Goal: Connect with others: Connect with others

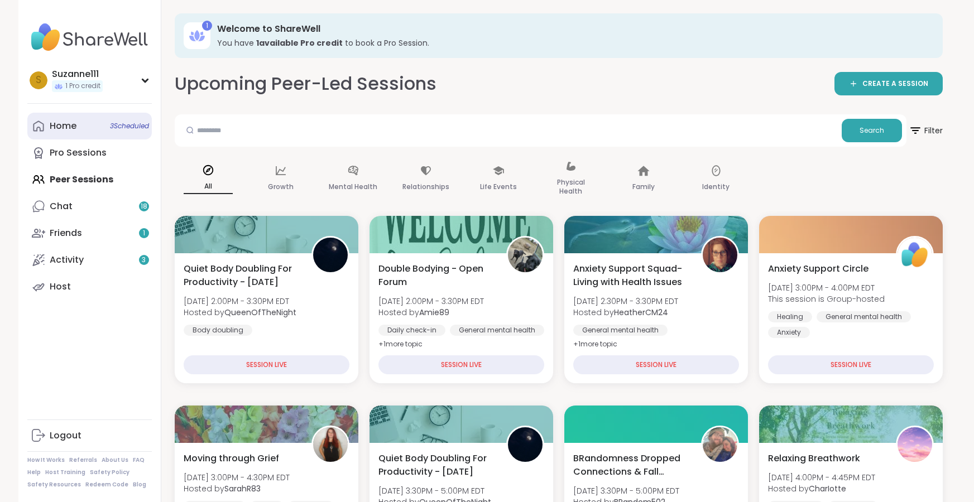
click at [68, 124] on div "Home 3 Scheduled" at bounding box center [63, 126] width 27 height 12
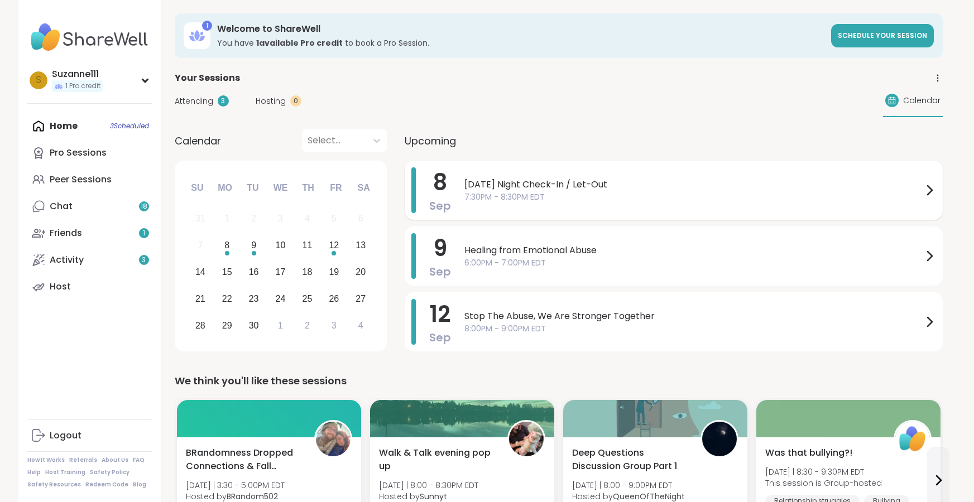
click at [668, 190] on span "[DATE] Night Check-In / Let-Out" at bounding box center [693, 184] width 458 height 13
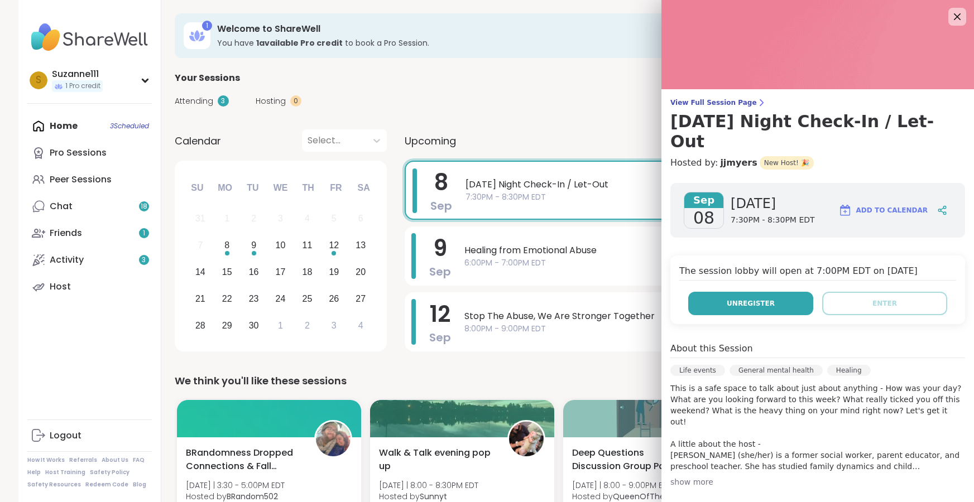
click at [753, 299] on span "Unregister" at bounding box center [751, 304] width 48 height 10
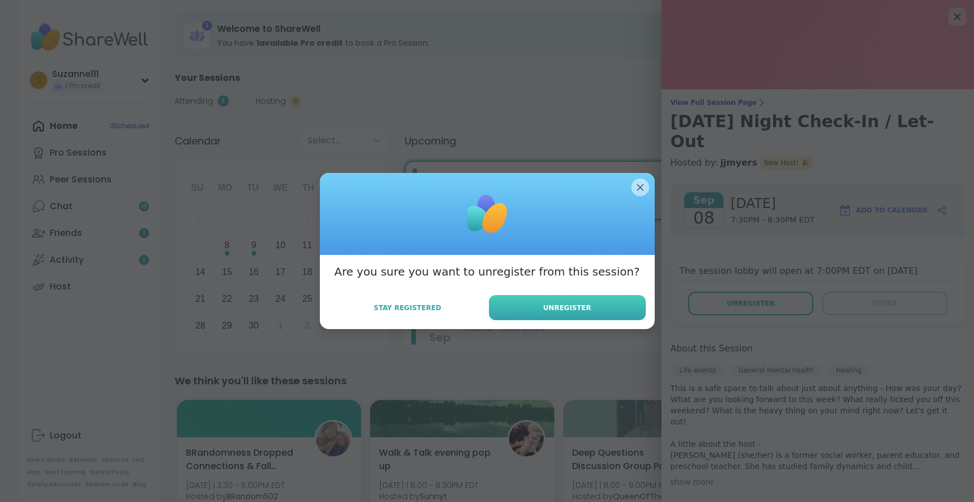
click at [581, 309] on span "Unregister" at bounding box center [567, 308] width 48 height 10
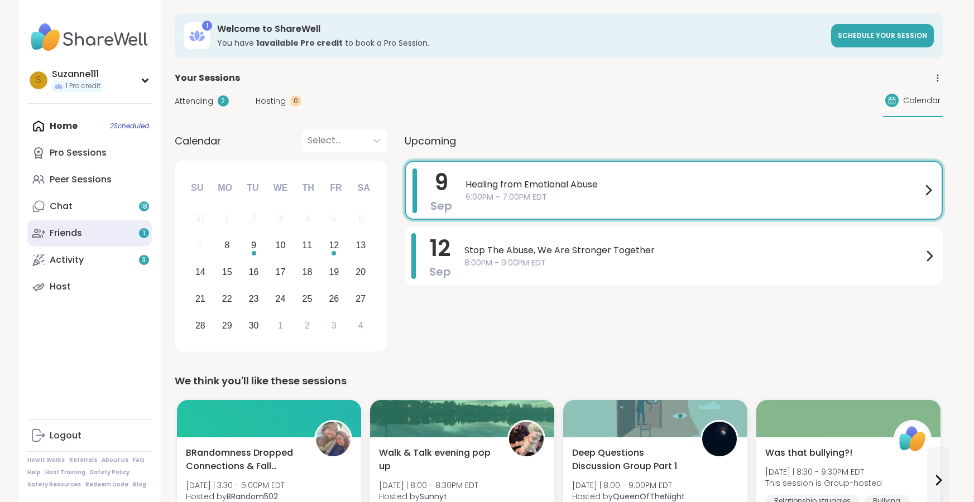
click at [75, 233] on div "Friends 1" at bounding box center [66, 233] width 32 height 12
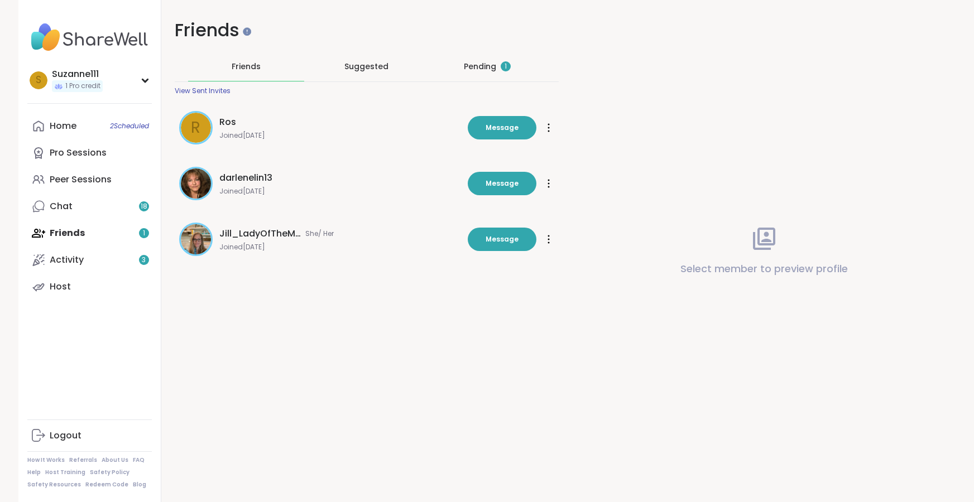
click at [487, 65] on div "Pending 1" at bounding box center [487, 66] width 47 height 11
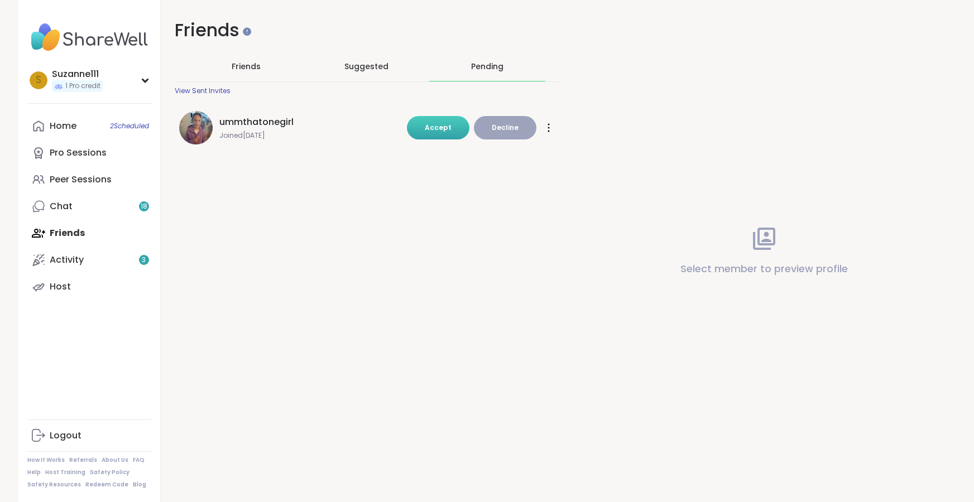
click at [439, 130] on span "Accept" at bounding box center [438, 127] width 27 height 9
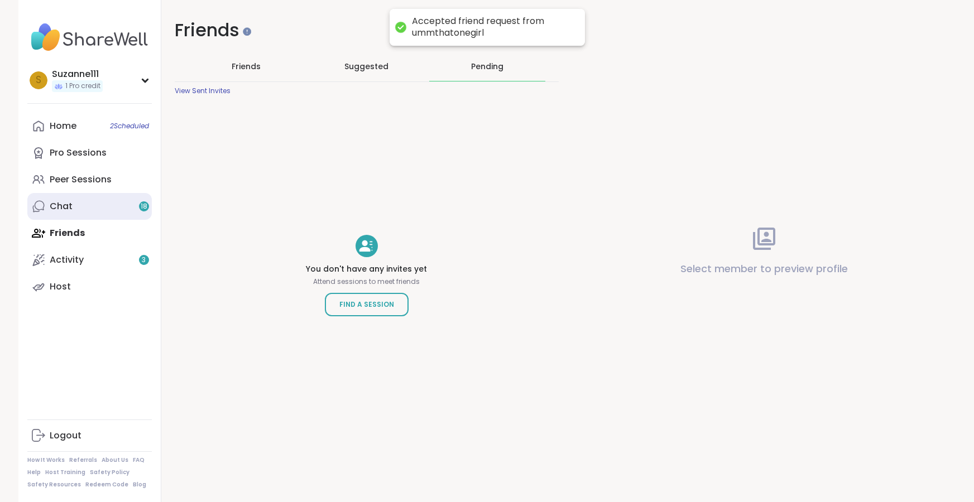
click at [49, 210] on link "Chat 18" at bounding box center [89, 206] width 124 height 27
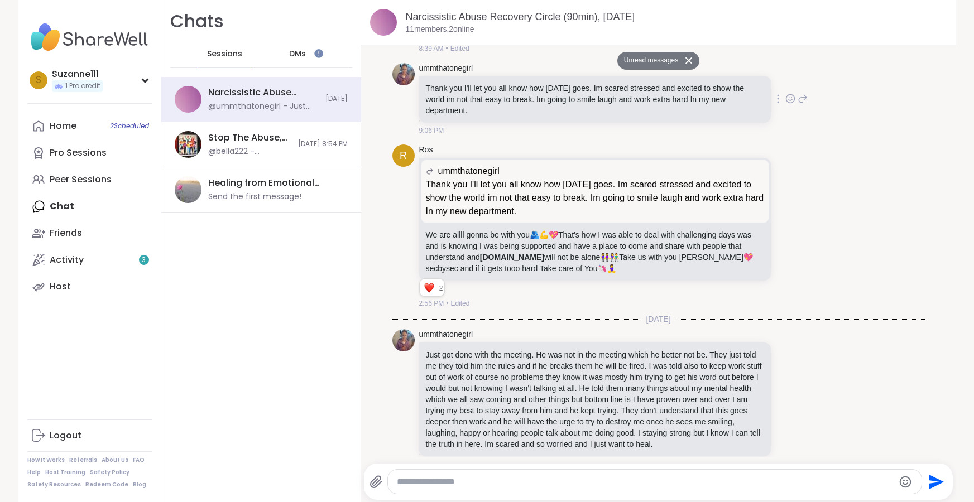
scroll to position [1269, 0]
